Goal: Check status: Check status

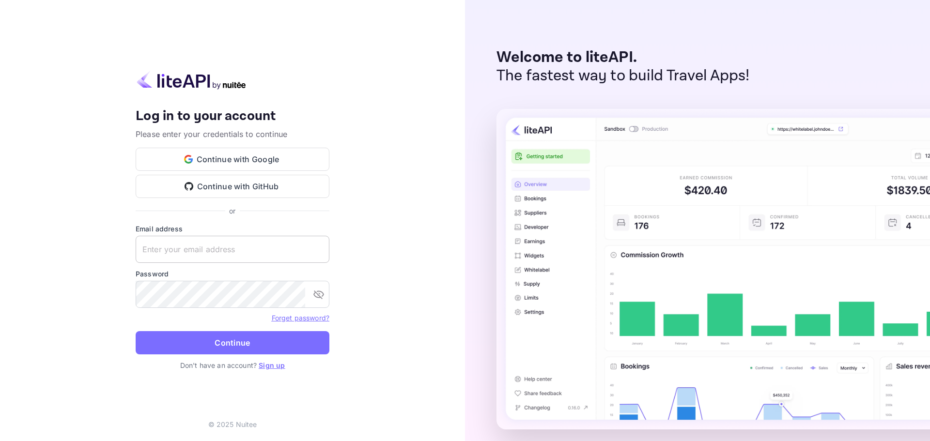
click at [197, 246] on input "text" at bounding box center [233, 249] width 194 height 27
paste input "[EMAIL_ADDRESS][DOMAIN_NAME]"
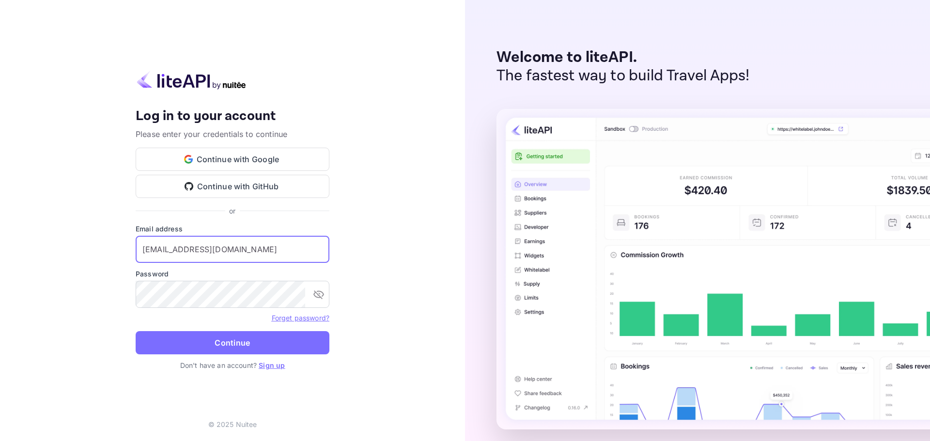
type input "[EMAIL_ADDRESS][DOMAIN_NAME]"
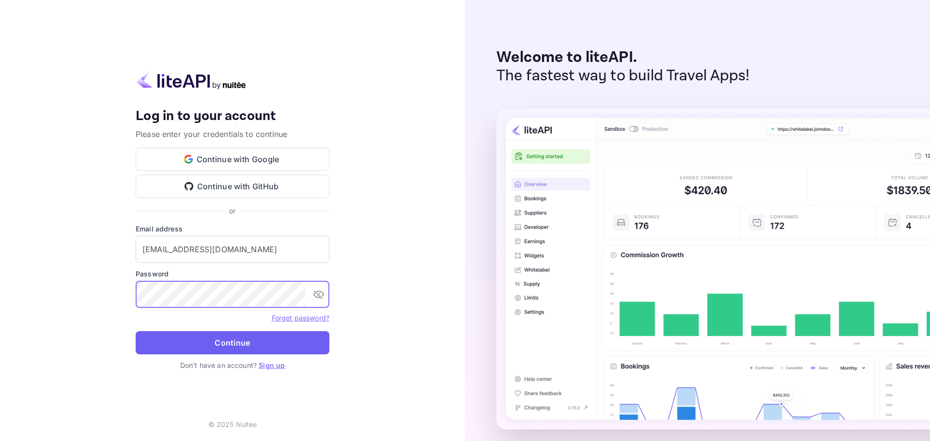
click at [219, 344] on button "Continue" at bounding box center [233, 342] width 194 height 23
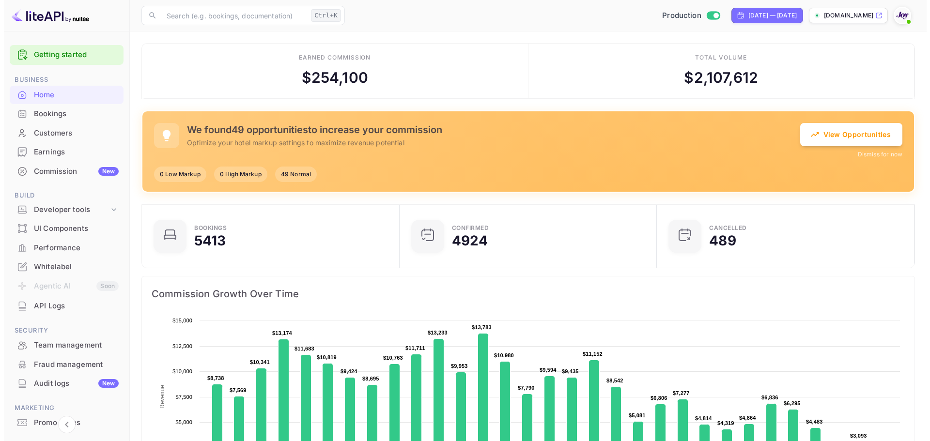
scroll to position [8, 8]
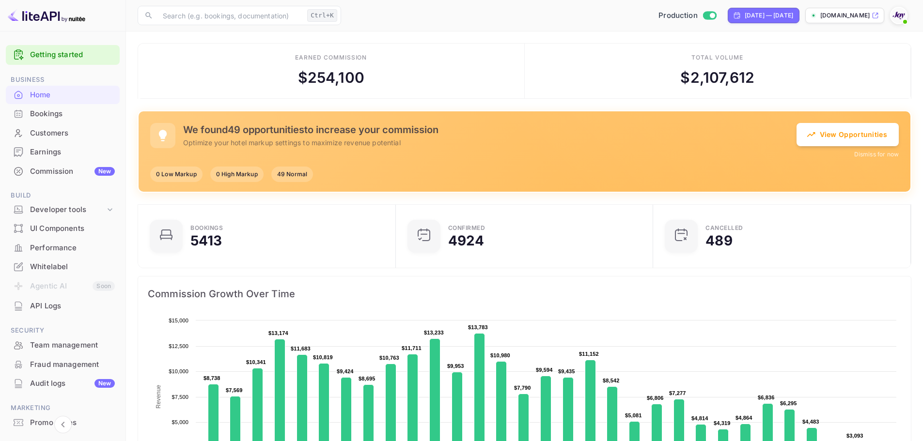
click at [44, 112] on div "Bookings" at bounding box center [72, 113] width 85 height 11
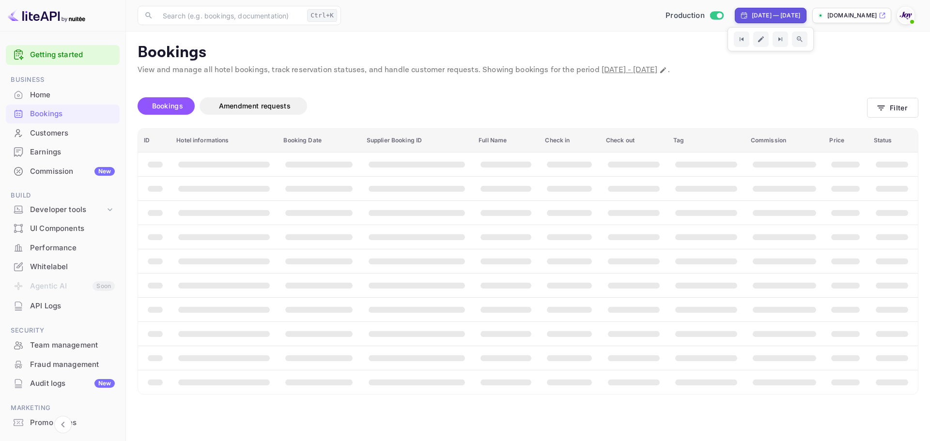
click at [740, 12] on div "[DATE] — [DATE]" at bounding box center [770, 15] width 60 height 9
select select "7"
select select "2025"
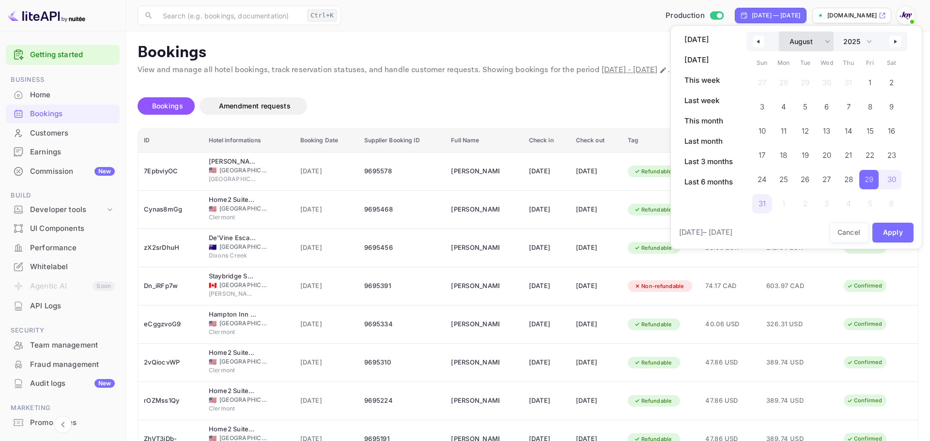
click at [824, 41] on select "January February March April May June July August September October November De…" at bounding box center [806, 41] width 55 height 20
click at [779, 31] on select "January February March April May June July August September October November De…" at bounding box center [806, 41] width 55 height 20
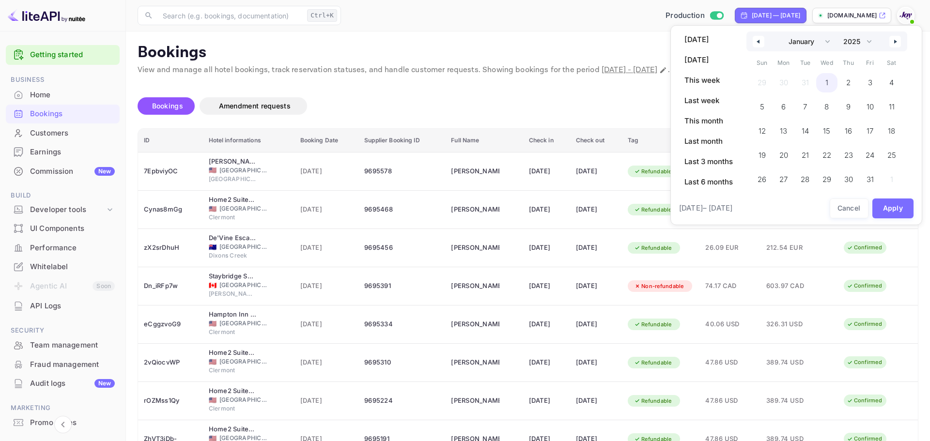
click at [830, 82] on span "1" at bounding box center [827, 82] width 22 height 19
click at [867, 41] on select "2030 2029 2028 2027 2026 2025 2024 2023 2022 2021 2020 2019 2018 2017 2016 2015…" at bounding box center [856, 41] width 37 height 20
click at [839, 31] on select "2030 2029 2028 2027 2026 2025 2024 2023 2022 2021 2020 2019 2018 2017 2016 2015…" at bounding box center [856, 41] width 37 height 20
click at [834, 38] on select "January February March April May June July August September October November De…" at bounding box center [806, 41] width 55 height 20
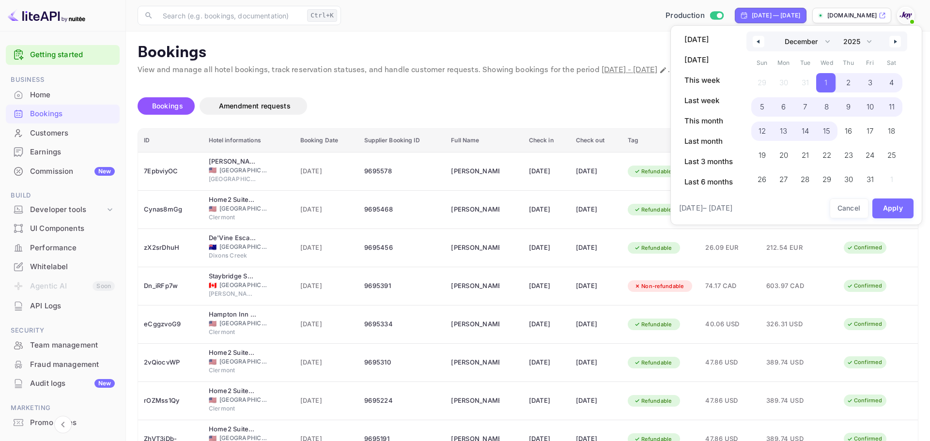
click at [779, 31] on select "January February March April May June July August September October November De…" at bounding box center [806, 41] width 55 height 20
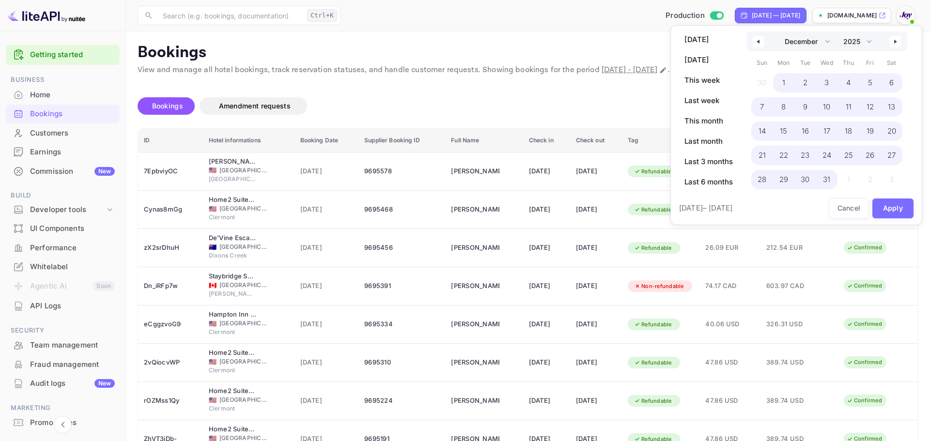
drag, startPoint x: 832, startPoint y: 176, endPoint x: 847, endPoint y: 190, distance: 20.6
click at [831, 177] on span "31" at bounding box center [827, 179] width 22 height 19
select select "0"
click at [889, 210] on button "Apply" at bounding box center [893, 209] width 42 height 20
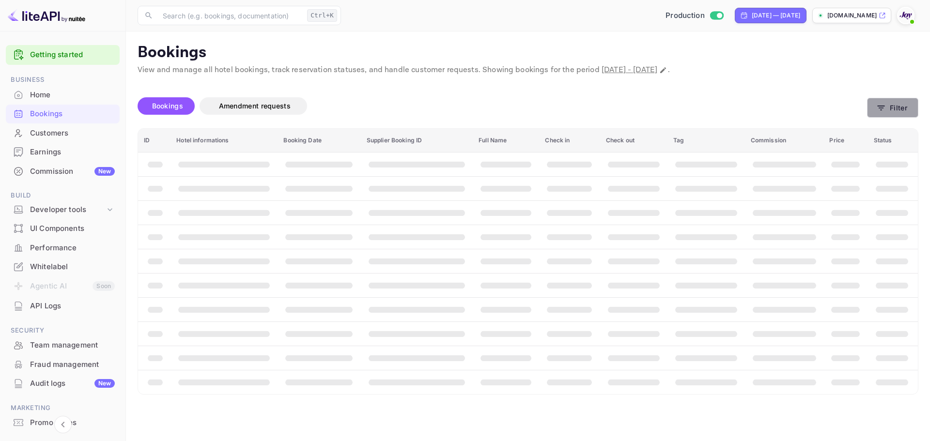
click at [904, 102] on button "Filter" at bounding box center [892, 108] width 51 height 20
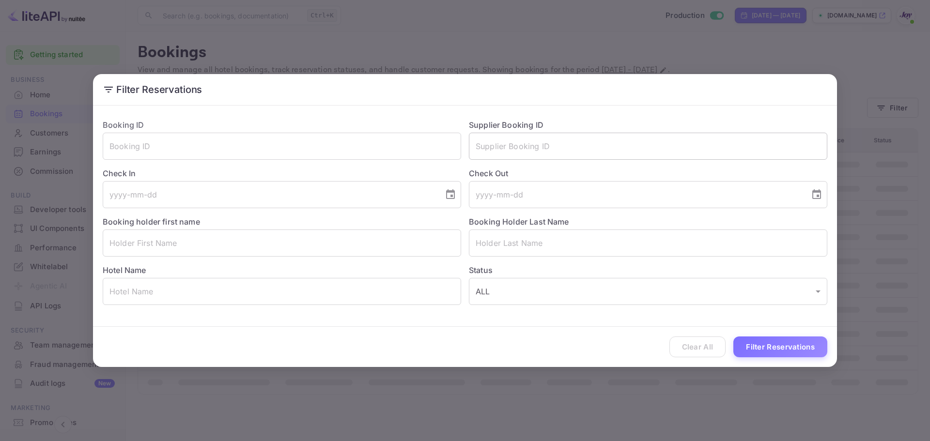
click at [525, 155] on input "text" at bounding box center [648, 146] width 358 height 27
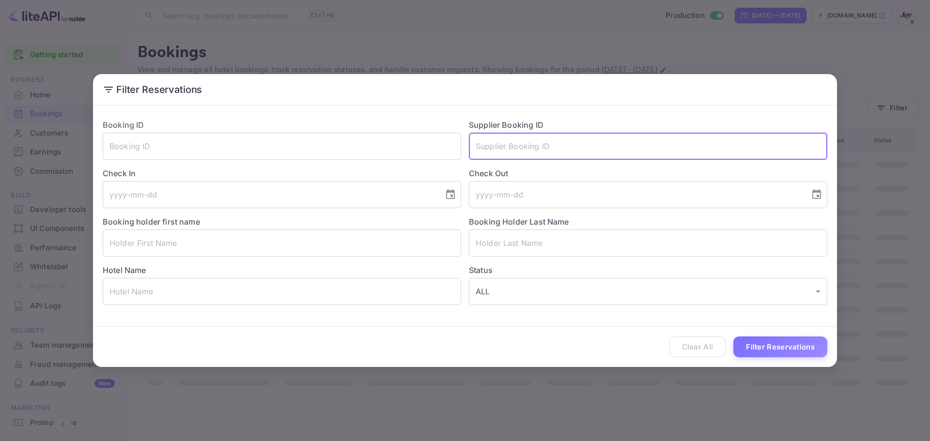
paste input "9252359"
type input "9252359"
click at [753, 348] on button "Filter Reservations" at bounding box center [780, 347] width 94 height 21
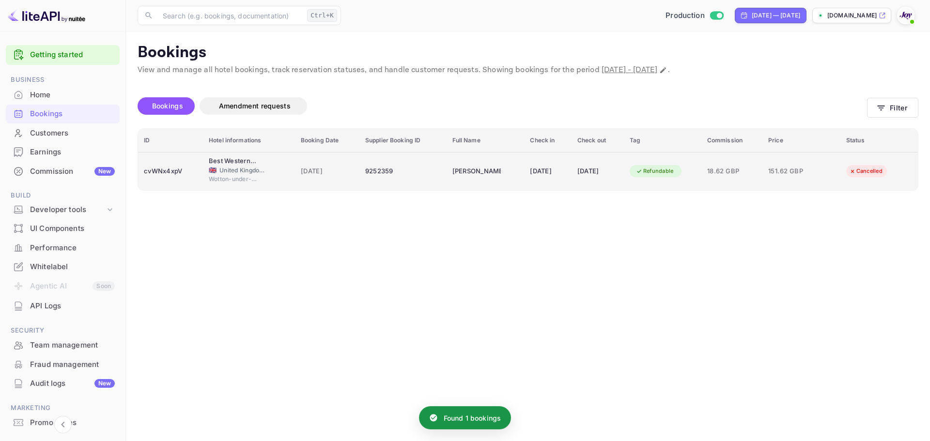
click at [412, 177] on div "9252359" at bounding box center [403, 171] width 76 height 15
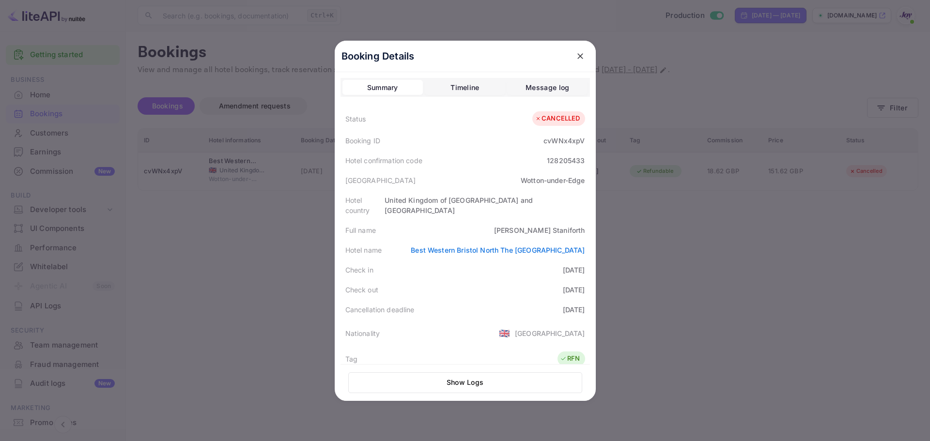
click at [469, 88] on div "Timeline" at bounding box center [464, 88] width 29 height 12
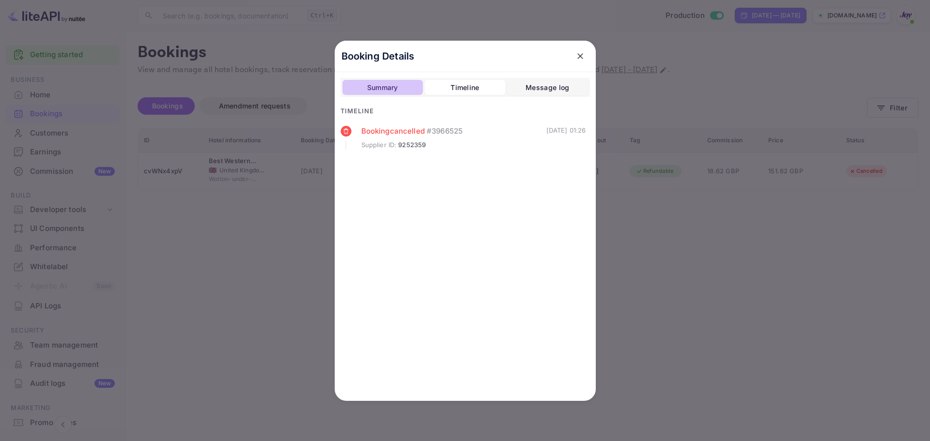
click at [384, 84] on div "Summary" at bounding box center [382, 88] width 31 height 12
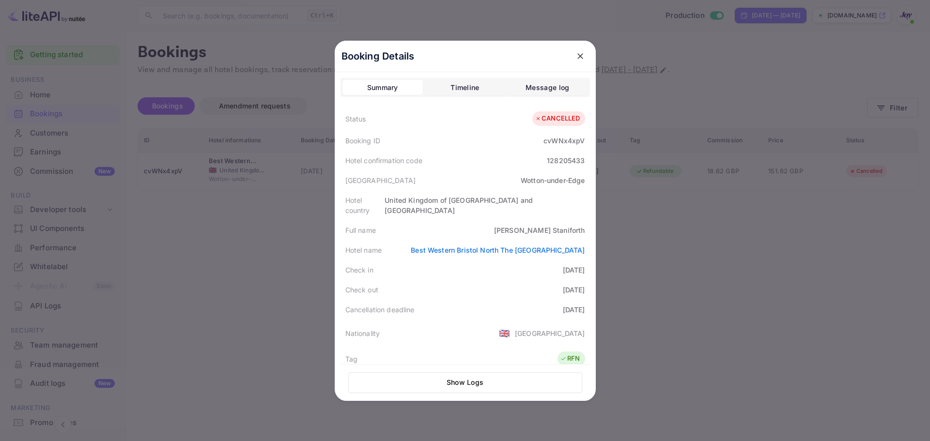
click at [252, 220] on div at bounding box center [465, 220] width 930 height 441
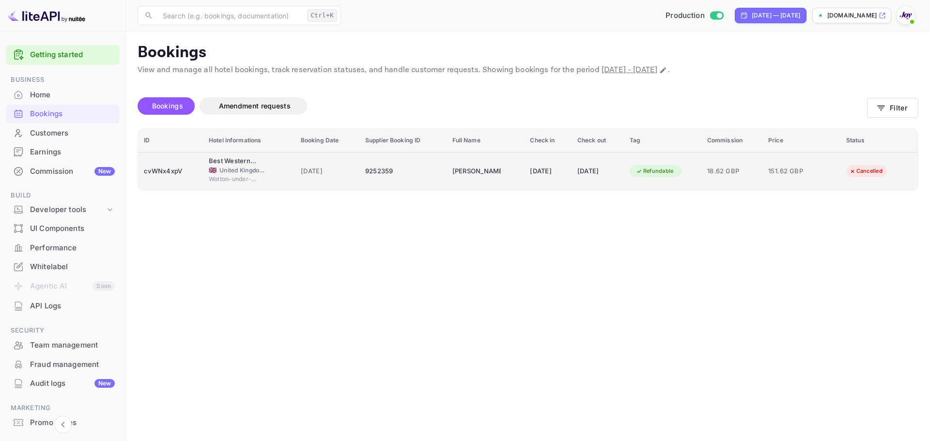
click at [407, 177] on div "9252359" at bounding box center [403, 171] width 76 height 15
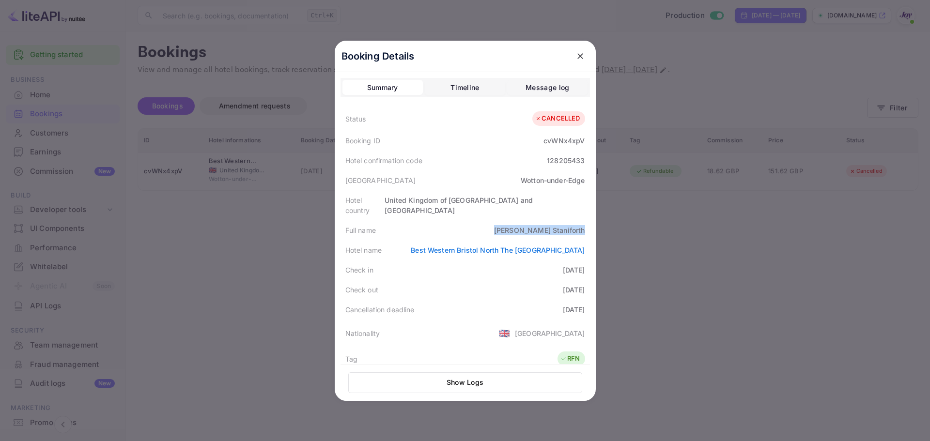
drag, startPoint x: 519, startPoint y: 221, endPoint x: 586, endPoint y: 222, distance: 67.3
click at [586, 222] on div "Booking Details Summary Timeline Message log Status CANCELLED Booking ID cvWNx4…" at bounding box center [465, 221] width 261 height 360
copy div "[PERSON_NAME]"
click at [551, 143] on div "cvWNx4xpV" at bounding box center [563, 141] width 41 height 10
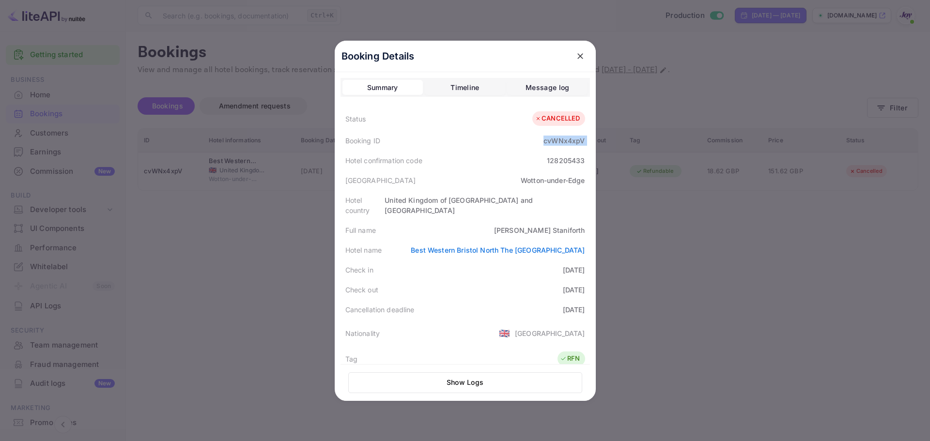
click at [551, 143] on div "cvWNx4xpV" at bounding box center [563, 141] width 41 height 10
copy div "cvWNx4xpV"
click at [548, 160] on div "128205433" at bounding box center [566, 160] width 38 height 10
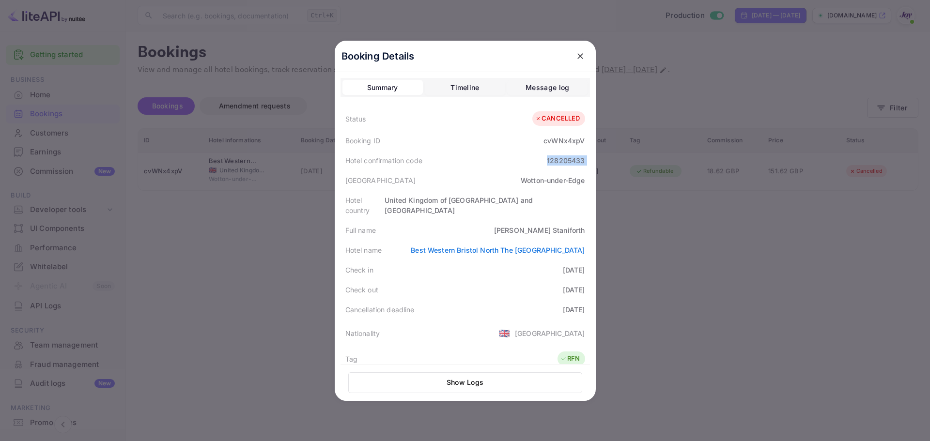
copy div "128205433"
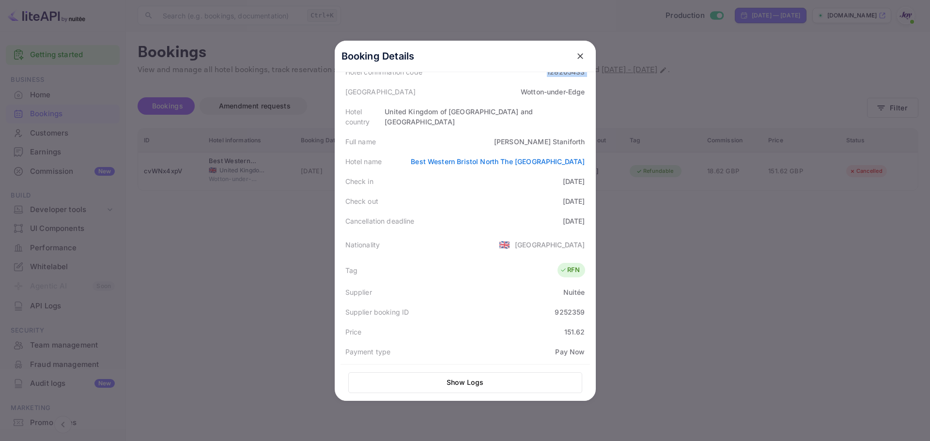
scroll to position [239, 0]
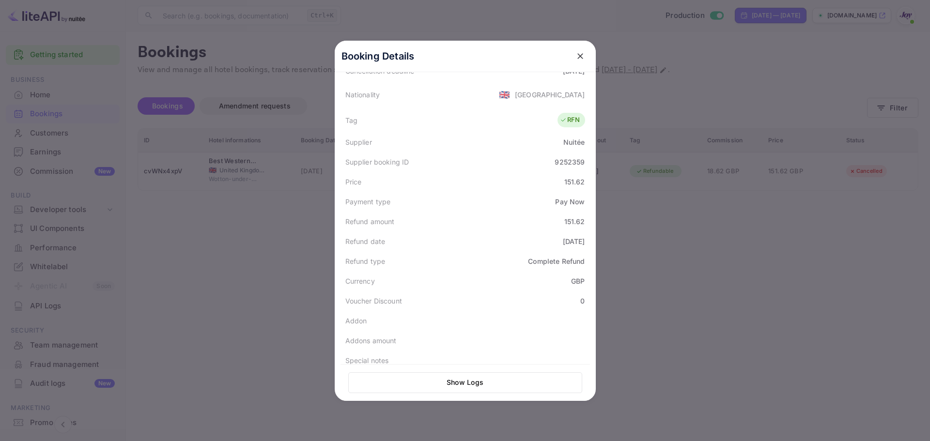
click at [359, 157] on div "Supplier booking ID" at bounding box center [377, 162] width 64 height 10
copy div "Supplier"
click at [560, 157] on div "9252359" at bounding box center [570, 162] width 30 height 10
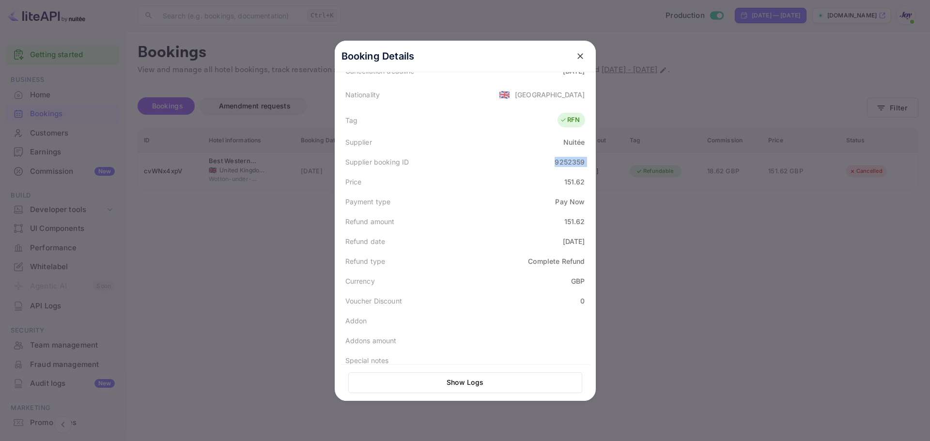
click at [560, 157] on div "9252359" at bounding box center [570, 162] width 30 height 10
copy div "9252359"
